Goal: Information Seeking & Learning: Learn about a topic

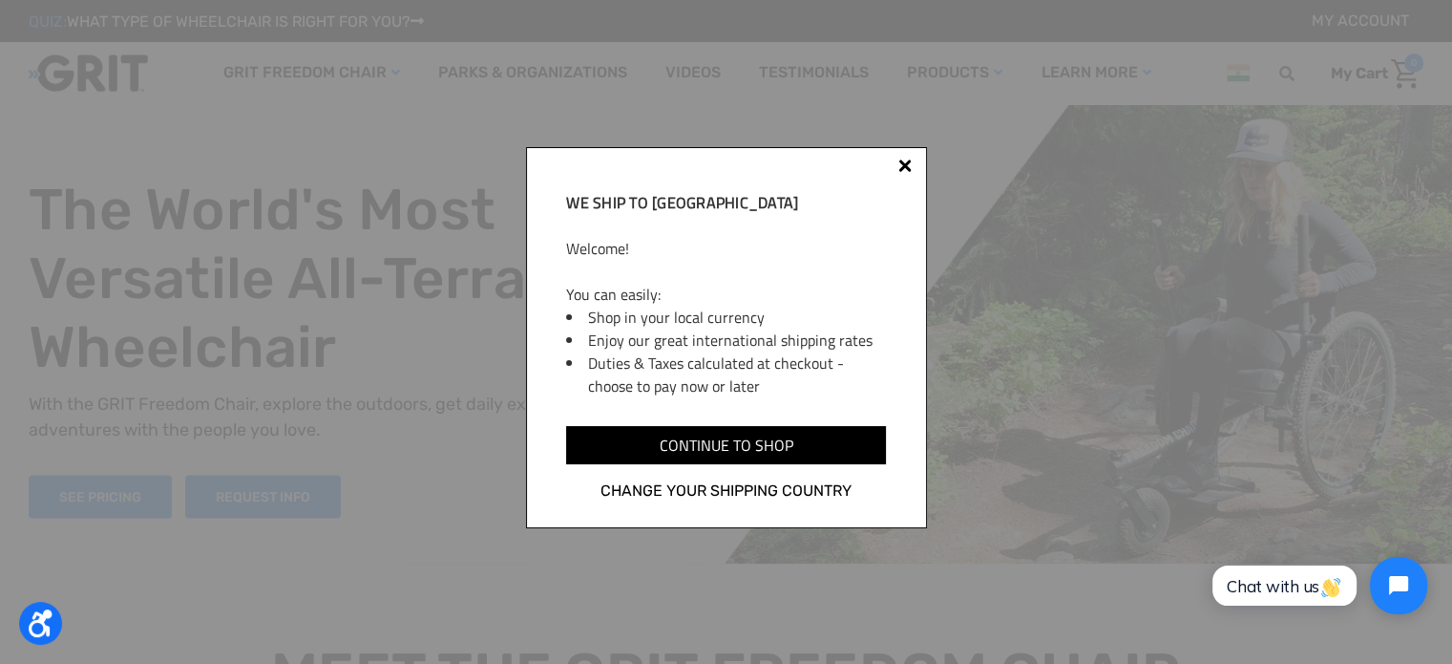
click at [916, 164] on div "We ship to India Welcome! You can easily: Shop in your local currency Enjoy our…" at bounding box center [726, 337] width 401 height 381
click at [904, 163] on div at bounding box center [904, 164] width 13 height 13
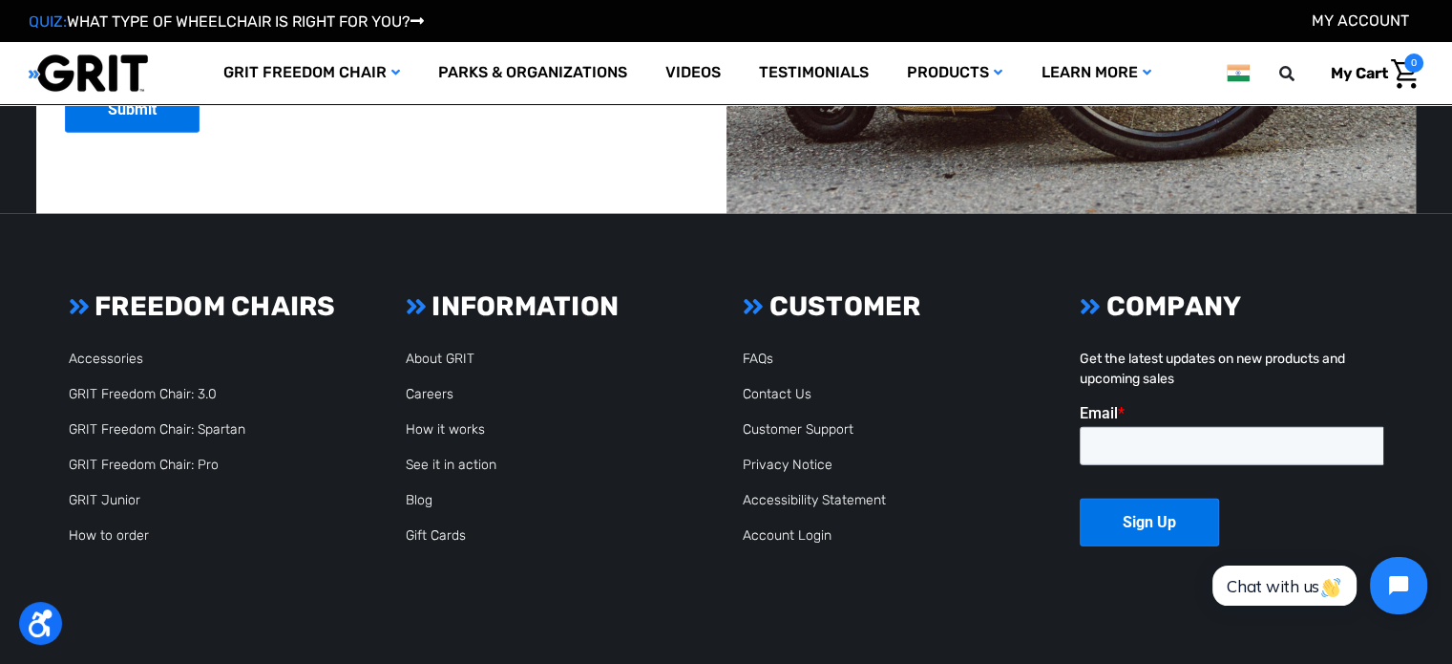
scroll to position [5234, 0]
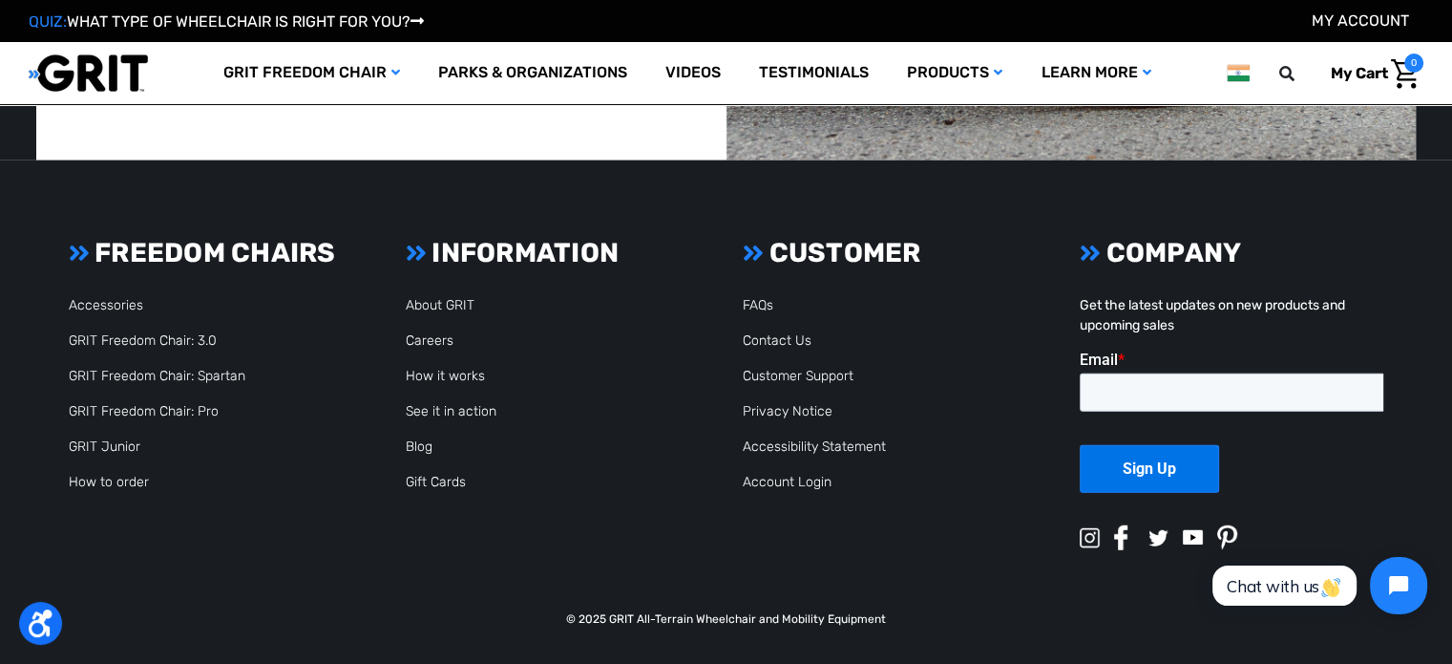
click at [620, 614] on p "© 2025 GRIT All-Terrain Wheelchair and Mobility Equipment" at bounding box center [726, 618] width 1337 height 17
copy p "GRIT"
click at [417, 303] on link "About GRIT" at bounding box center [440, 305] width 69 height 16
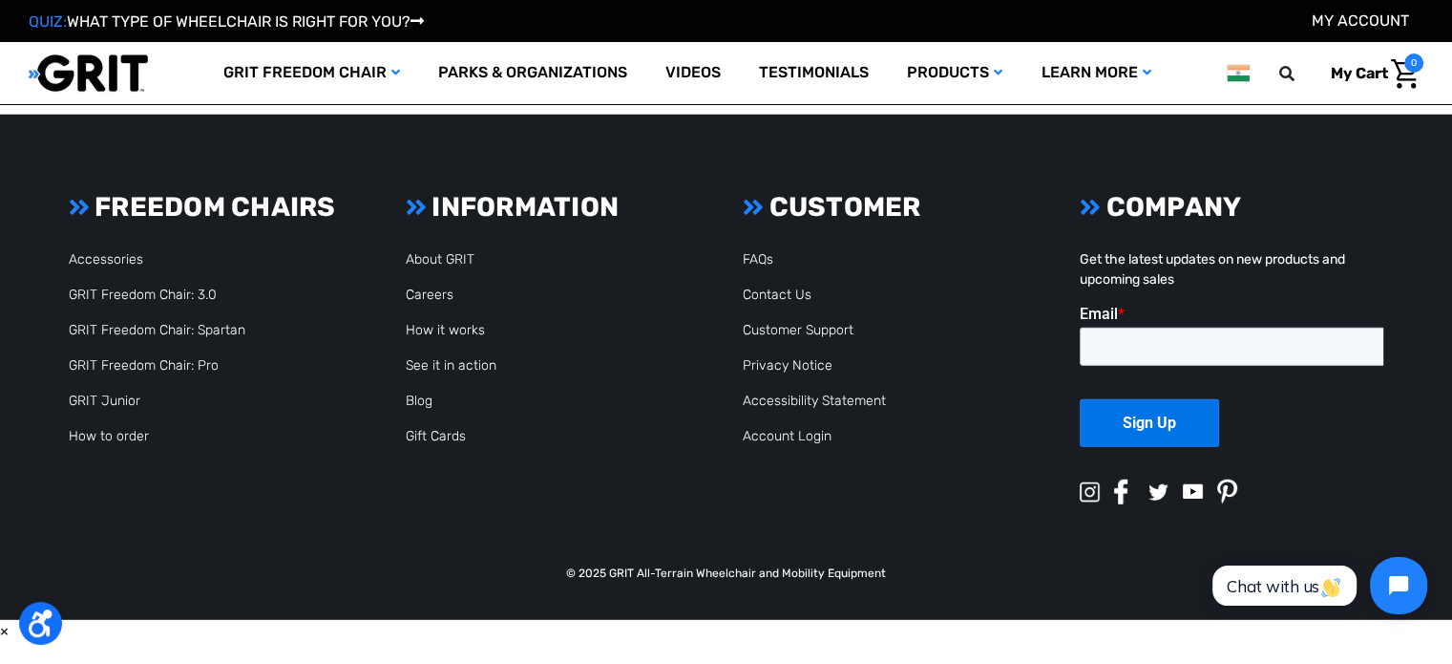
scroll to position [5127, 0]
